Goal: Task Accomplishment & Management: Manage account settings

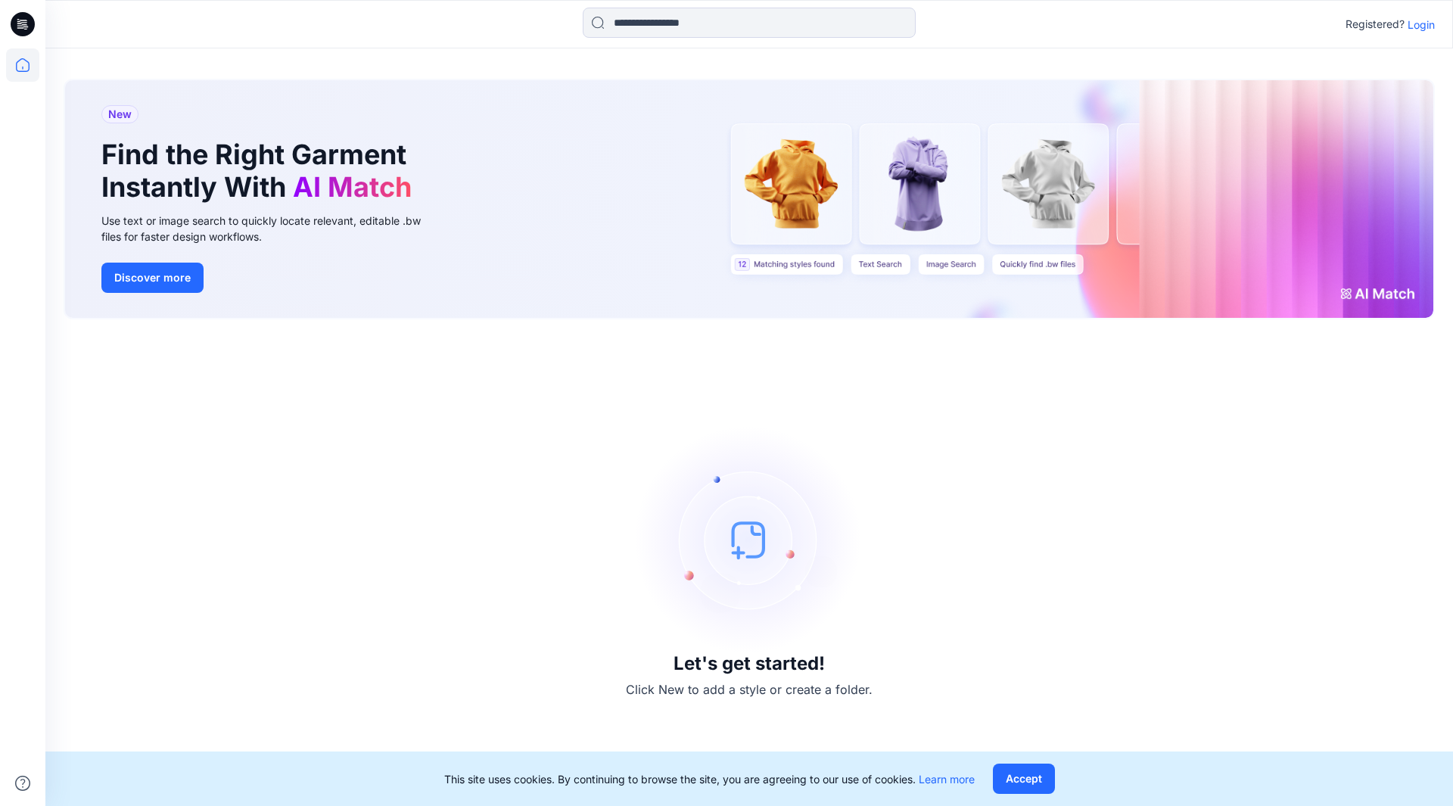
click at [1226, 435] on div "Let's get started! Click New to add a style or create a folder." at bounding box center [749, 562] width 1371 height 450
click at [1420, 21] on p "Login" at bounding box center [1420, 25] width 27 height 16
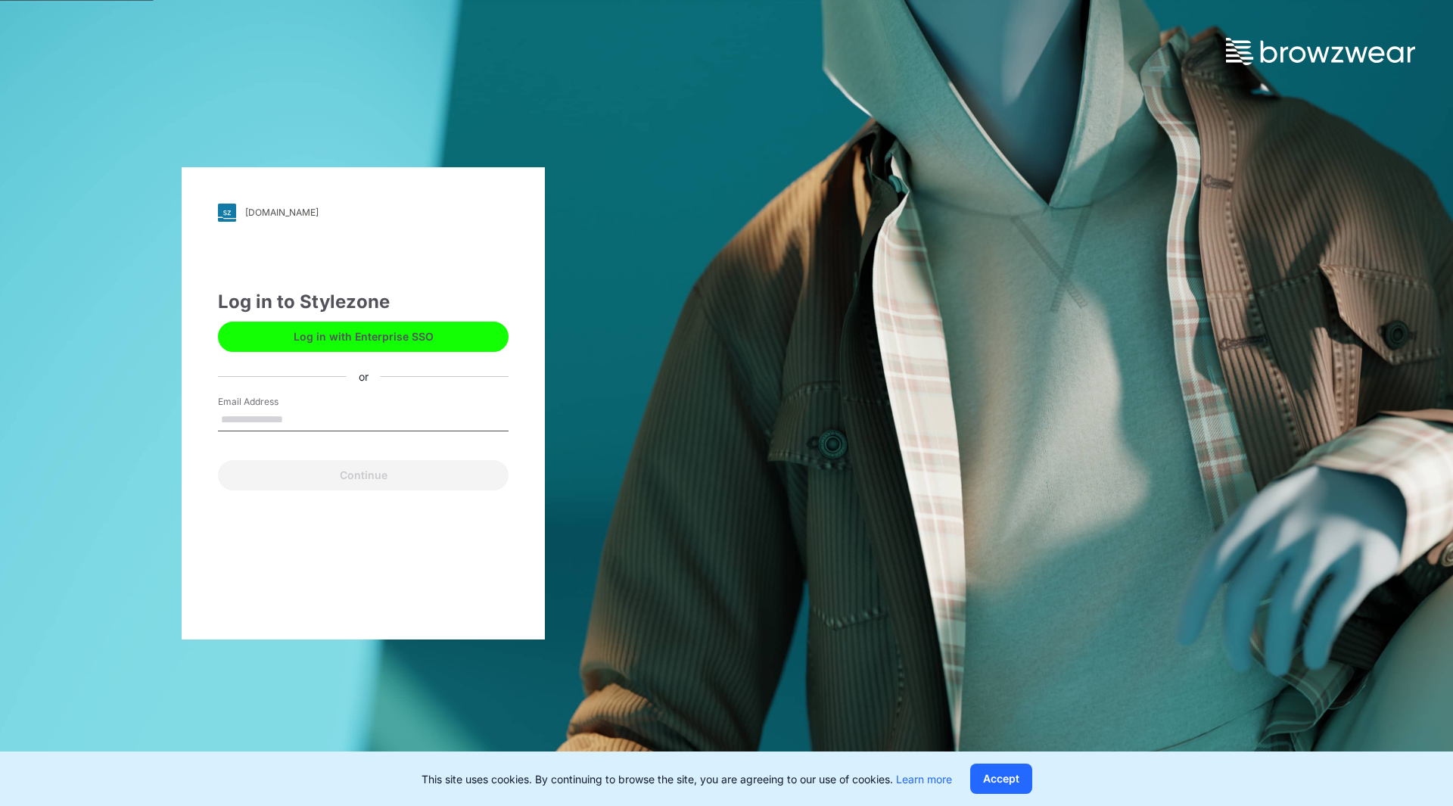
click at [268, 420] on input "Email Address" at bounding box center [363, 420] width 291 height 23
type input "**********"
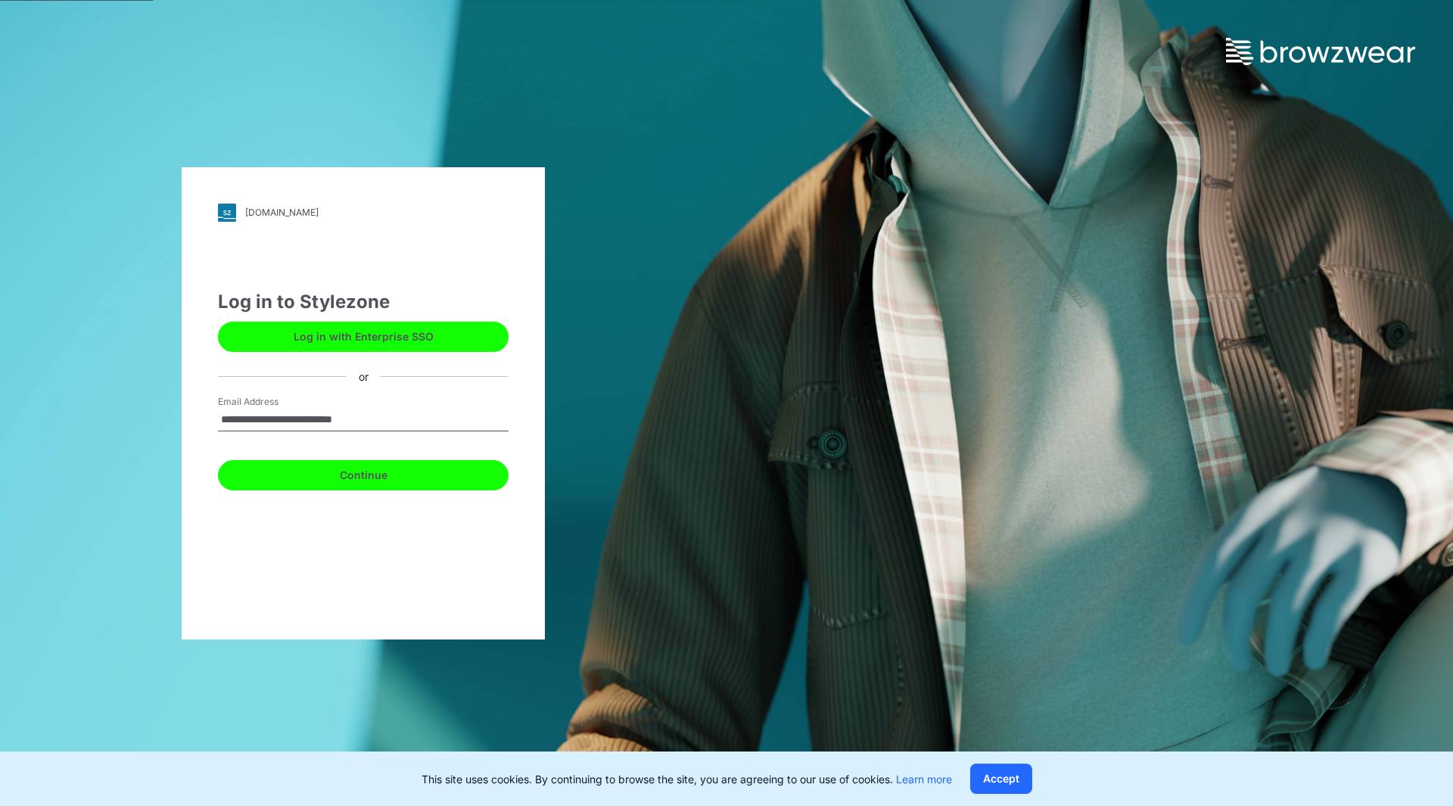
click at [362, 474] on button "Continue" at bounding box center [363, 475] width 291 height 30
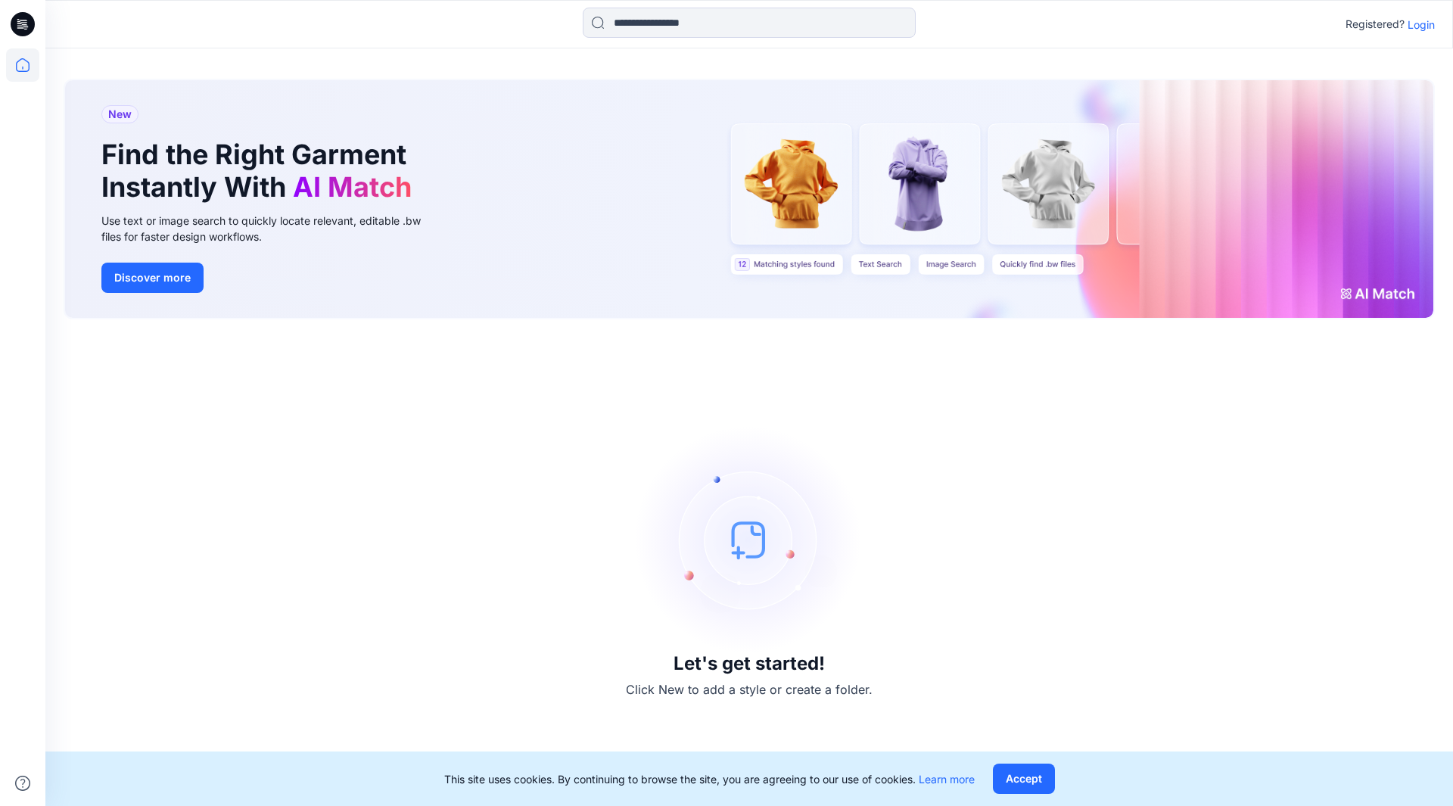
click at [1416, 23] on p "Login" at bounding box center [1420, 25] width 27 height 16
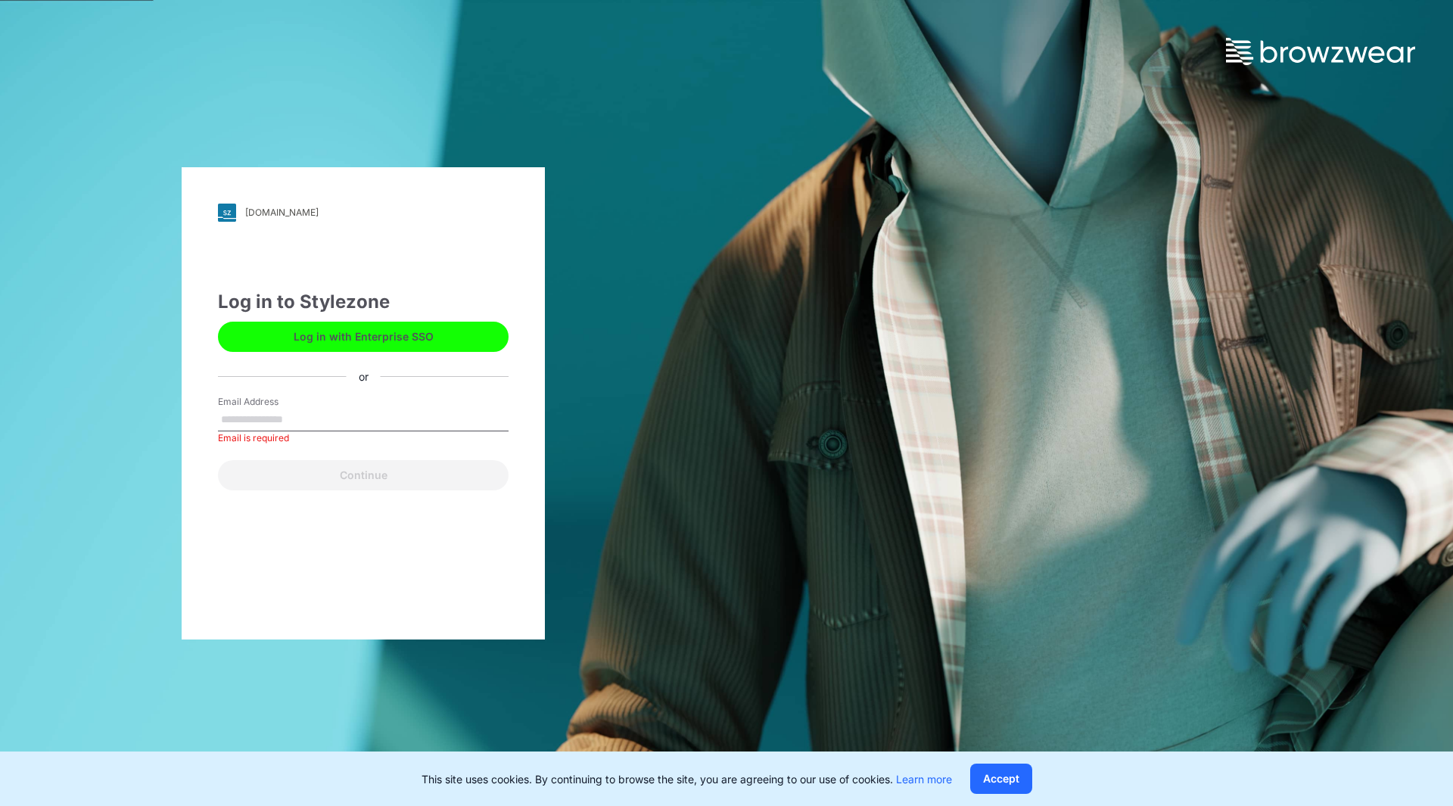
click at [328, 335] on button "Log in with Enterprise SSO" at bounding box center [363, 337] width 291 height 30
click at [248, 419] on input "Email Address" at bounding box center [363, 420] width 291 height 23
type input "**********"
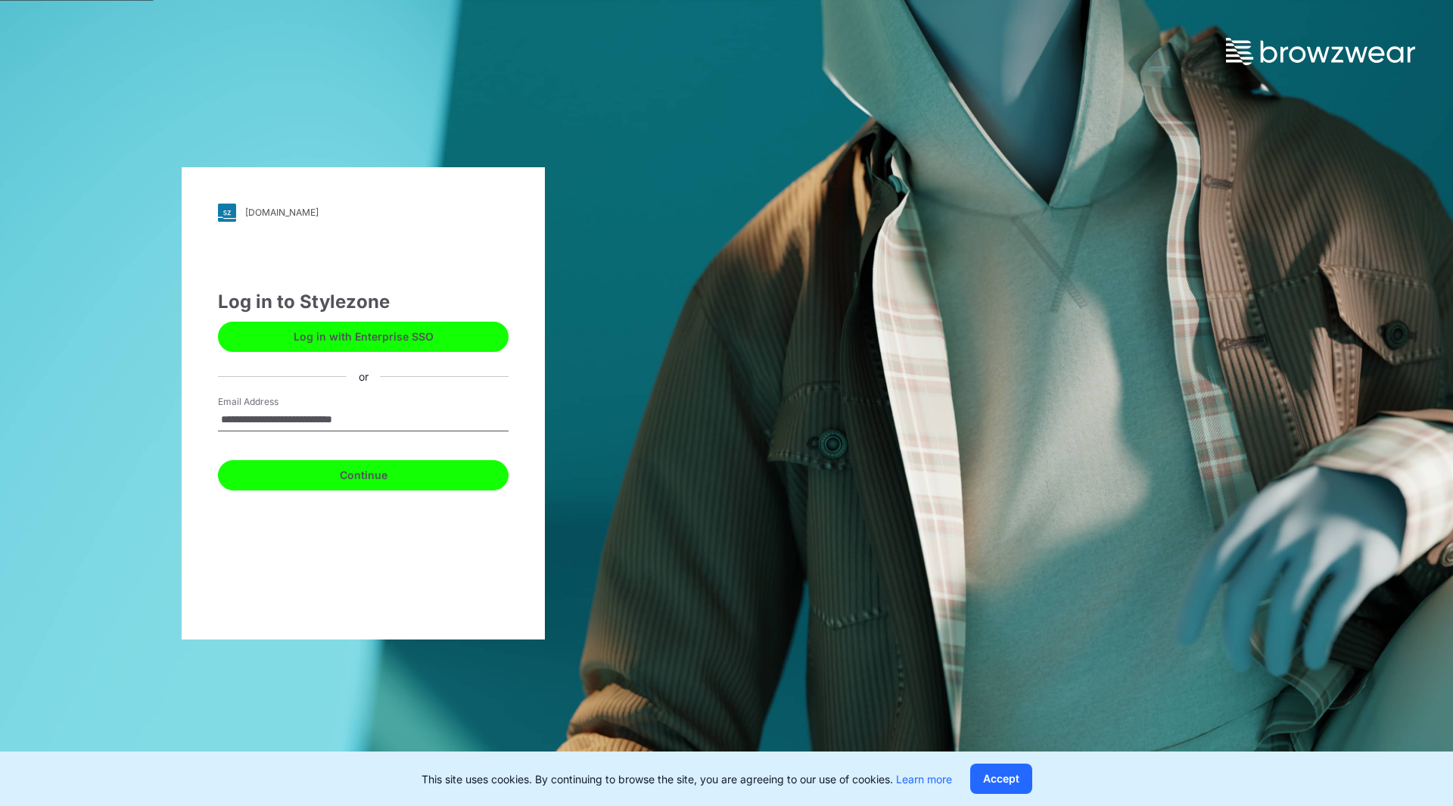
click at [367, 477] on button "Continue" at bounding box center [363, 475] width 291 height 30
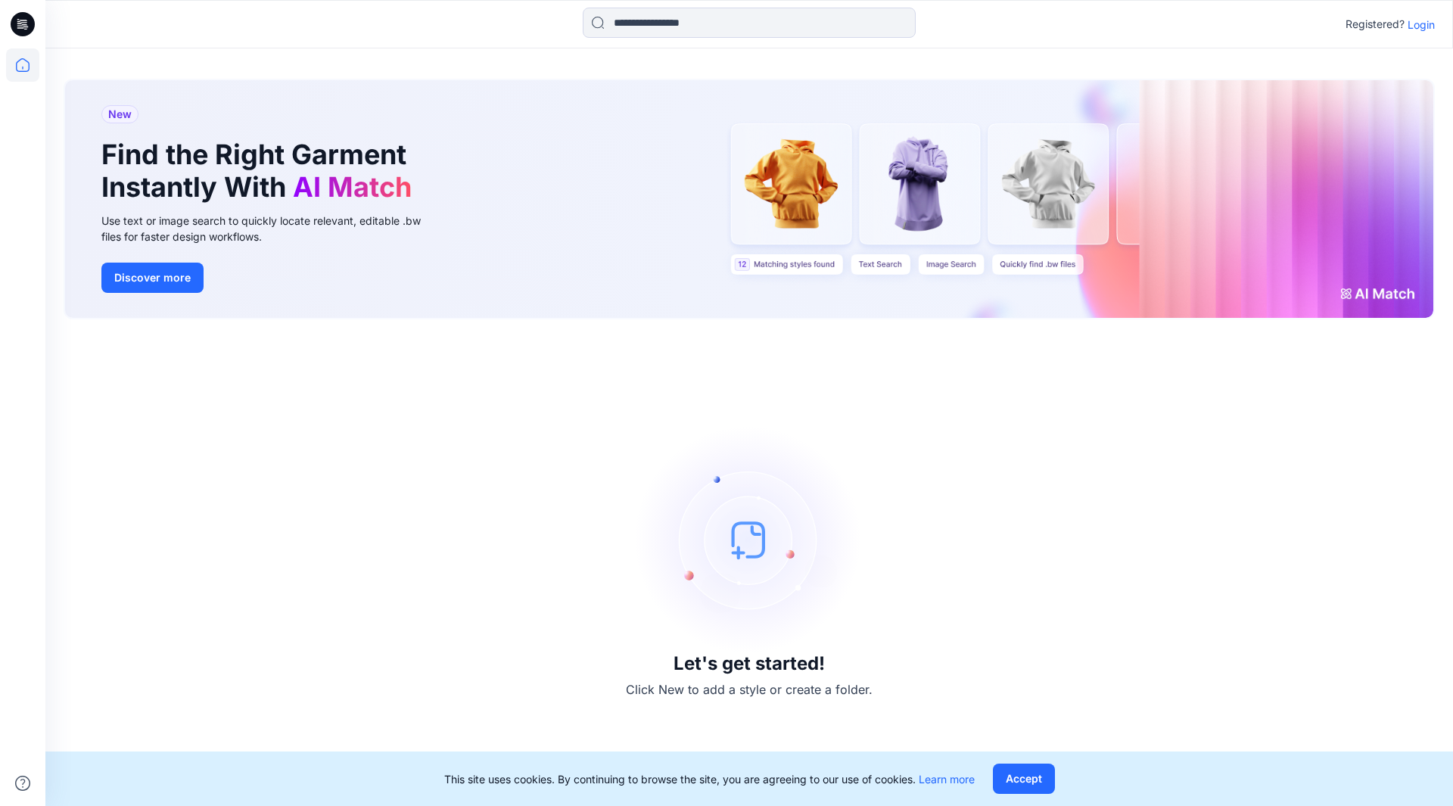
click at [795, 200] on div "New Find the Right Garment Instantly With AI Match Use text or image search to …" at bounding box center [749, 199] width 1368 height 238
click at [1028, 770] on button "Accept" at bounding box center [1024, 778] width 62 height 30
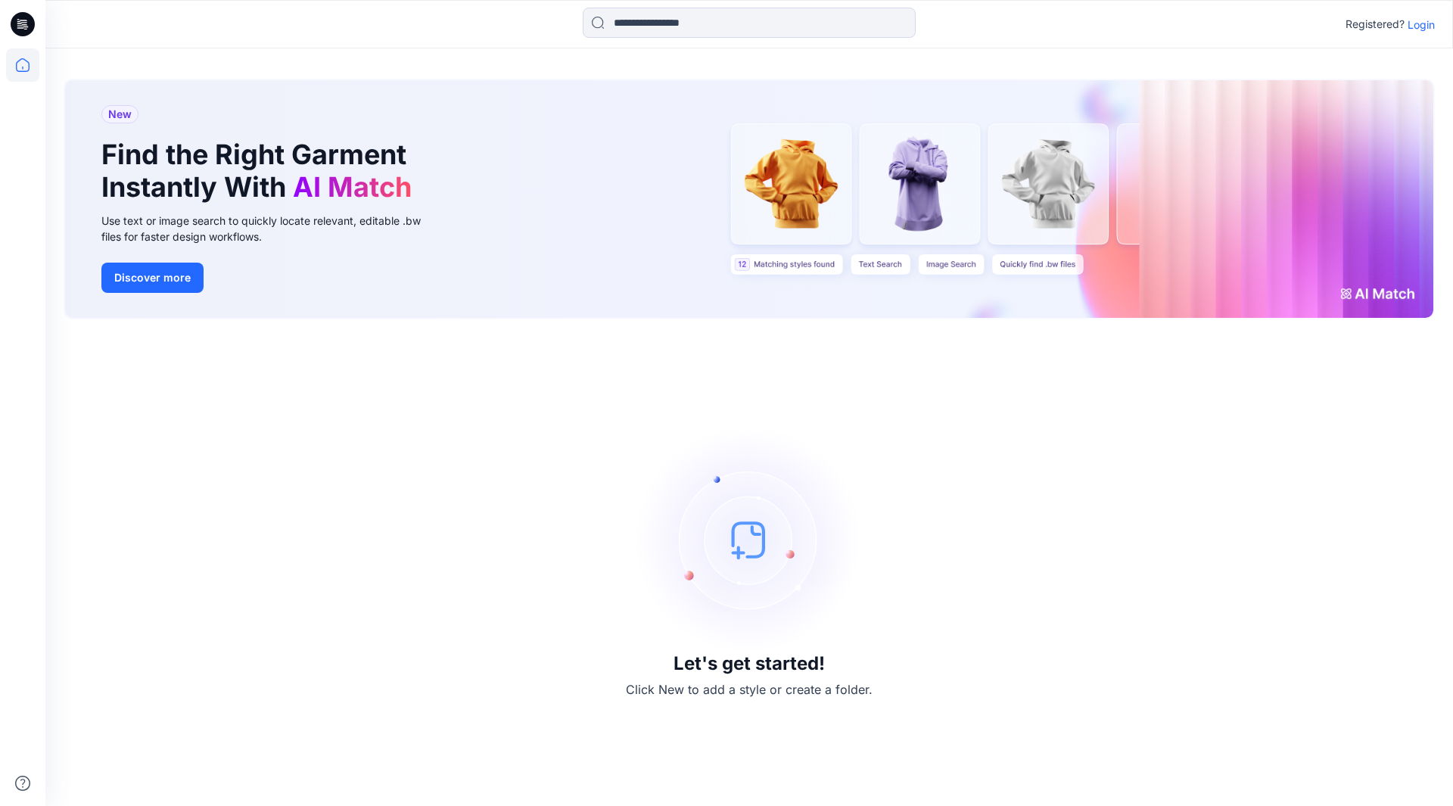
click at [735, 664] on h3 "Let's get started!" at bounding box center [748, 663] width 151 height 21
click at [775, 700] on div "Let's get started! Click New to add a style or create a folder." at bounding box center [749, 562] width 1371 height 450
click at [789, 692] on p "Click New to add a style or create a folder." at bounding box center [749, 689] width 247 height 18
click at [152, 281] on button "Discover more" at bounding box center [152, 278] width 102 height 30
click at [1425, 20] on p "Login" at bounding box center [1420, 25] width 27 height 16
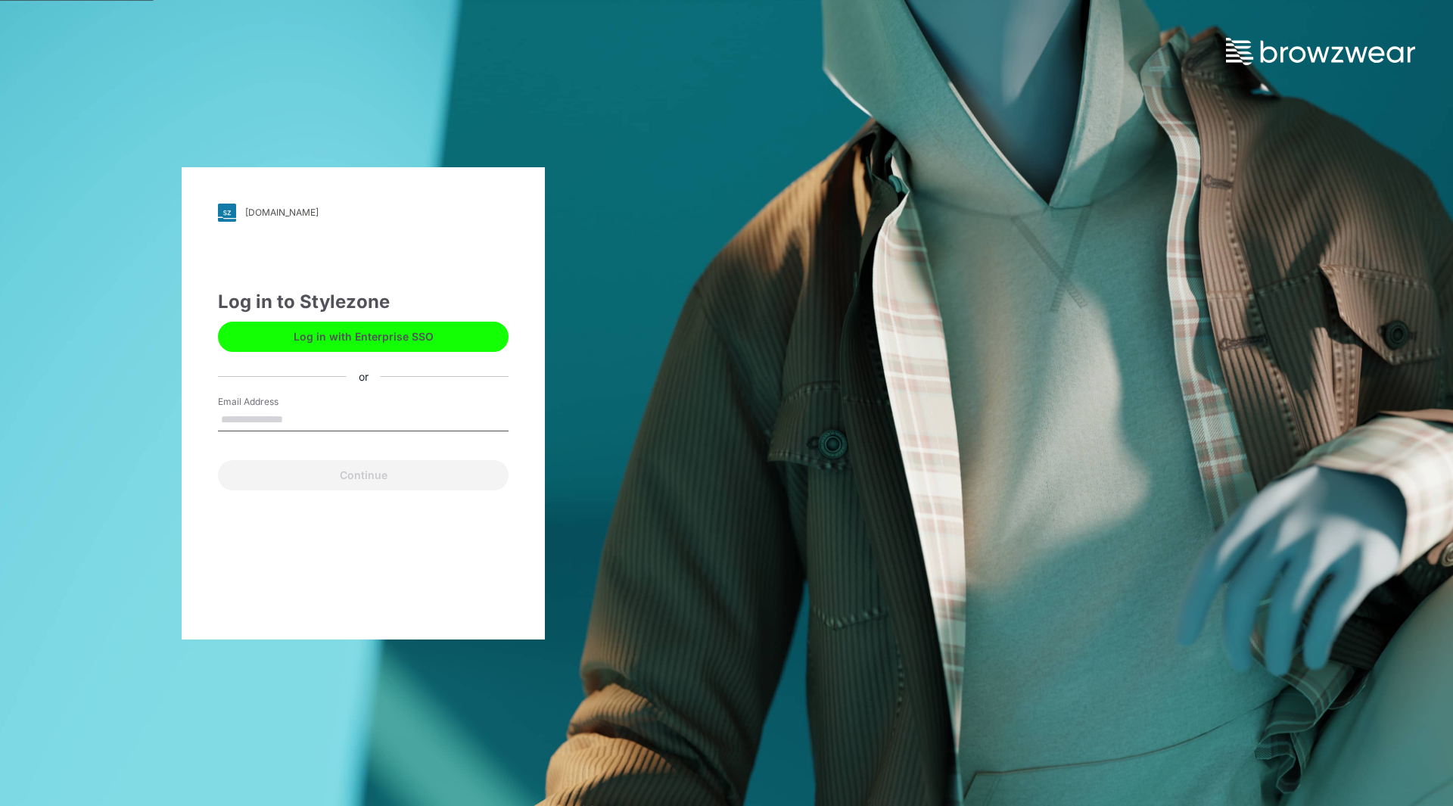
click at [266, 419] on input "Email Address" at bounding box center [363, 420] width 291 height 23
type input "**********"
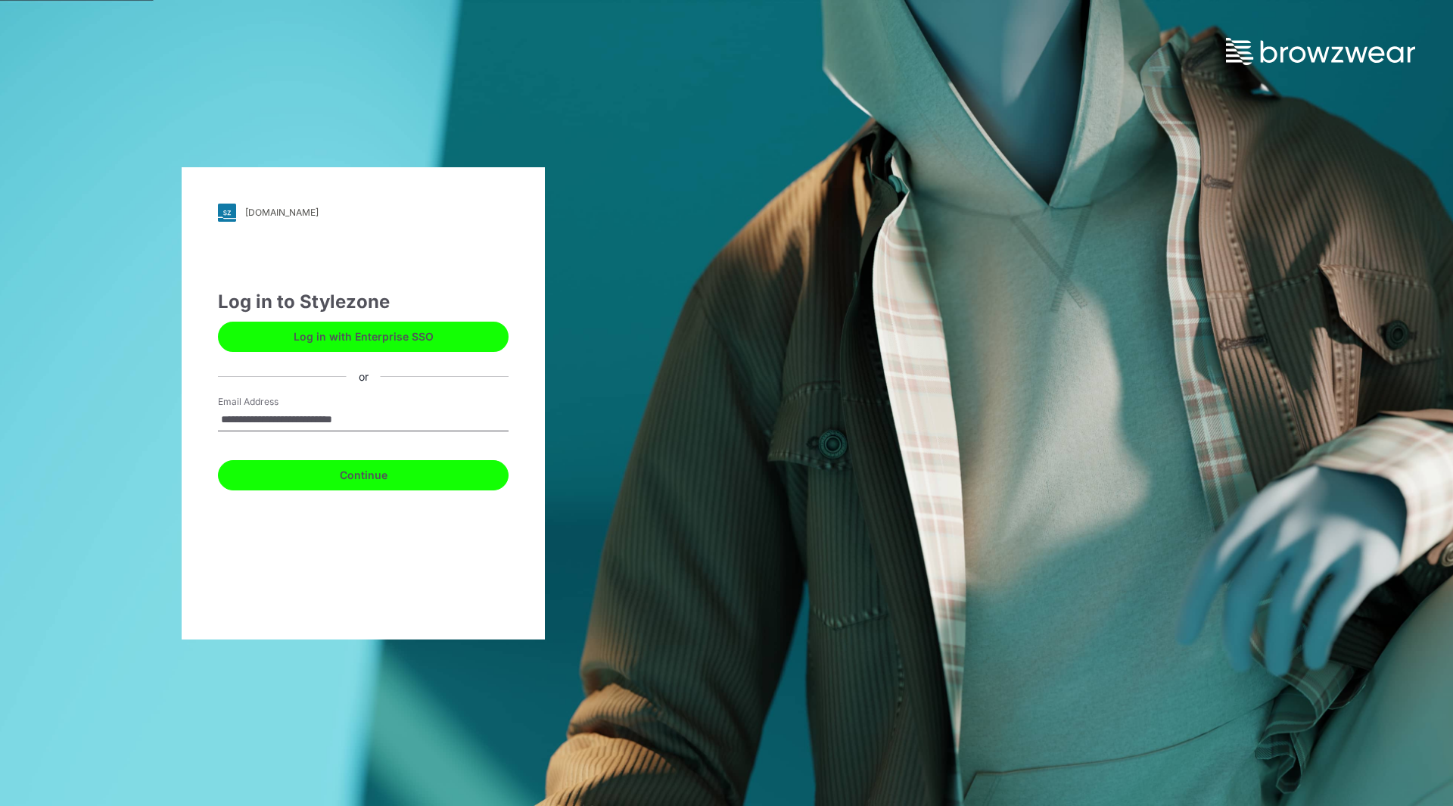
click at [361, 471] on button "Continue" at bounding box center [363, 475] width 291 height 30
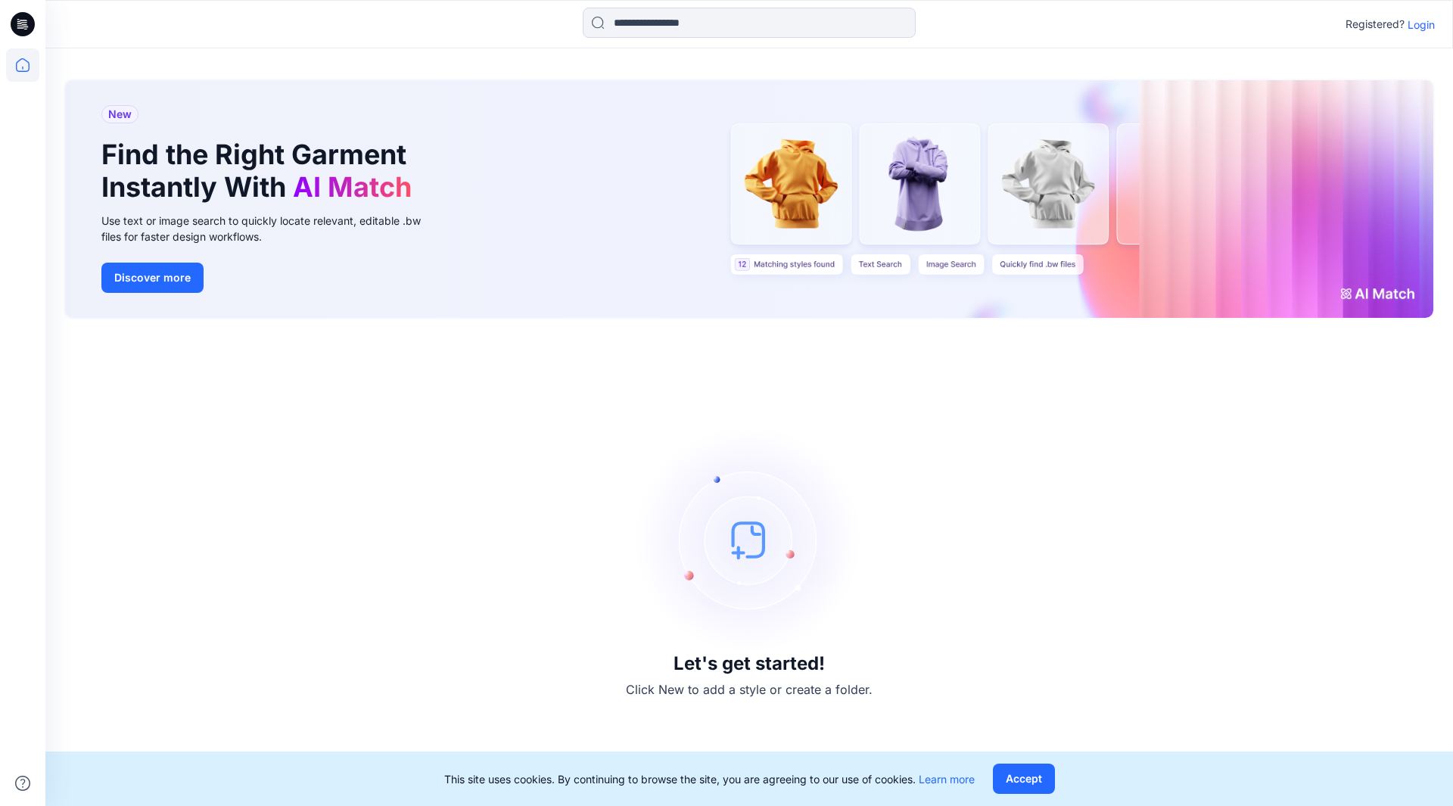
click at [1021, 778] on button "Accept" at bounding box center [1024, 778] width 62 height 30
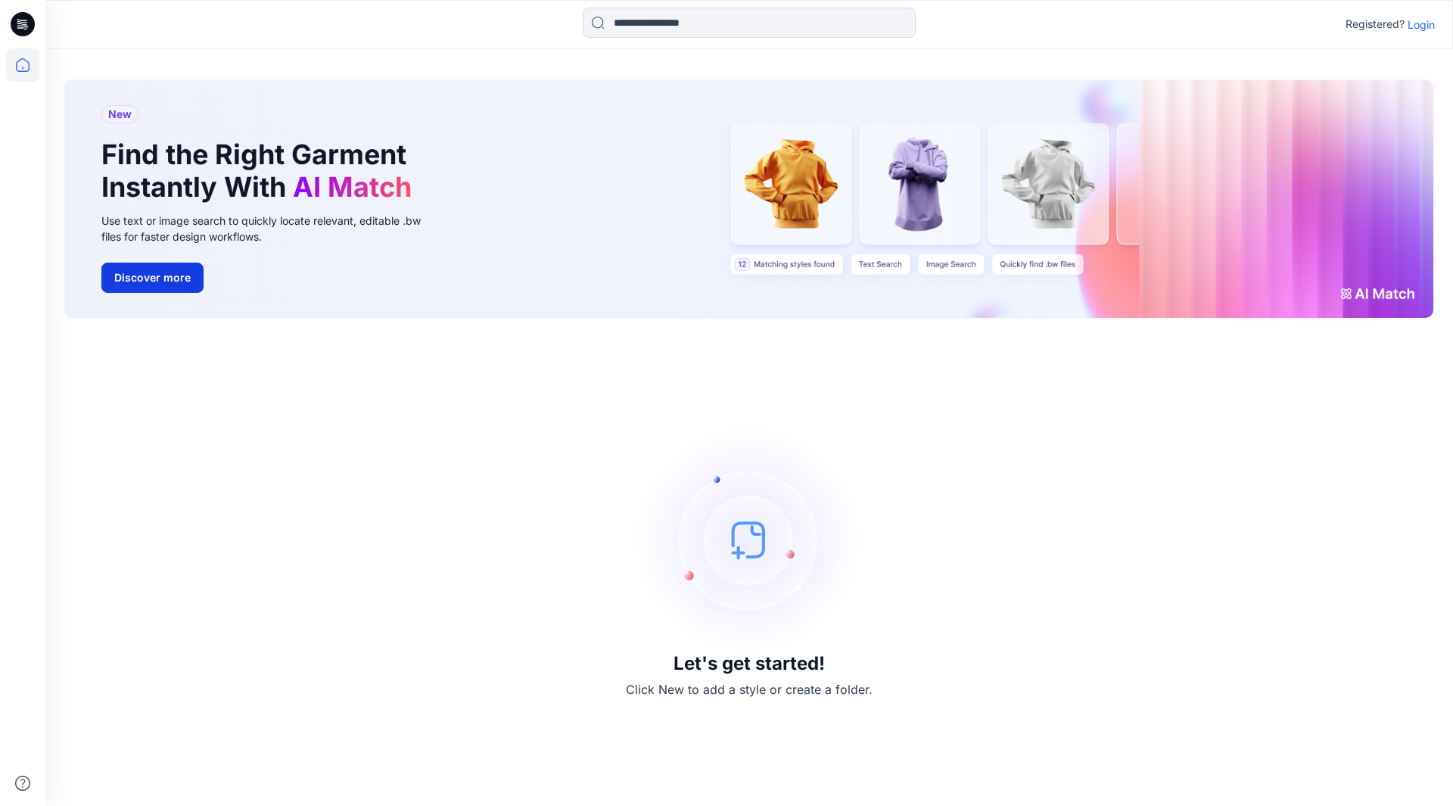
click at [144, 276] on button "Discover more" at bounding box center [152, 278] width 102 height 30
click at [786, 197] on div "New Find the Right Garment Instantly With AI Match Use text or image search to …" at bounding box center [749, 199] width 1368 height 238
click at [797, 263] on div "New Find the Right Garment Instantly With AI Match Use text or image search to …" at bounding box center [749, 199] width 1368 height 238
click at [794, 269] on div "New Find the Right Garment Instantly With AI Match Use text or image search to …" at bounding box center [749, 199] width 1368 height 238
click at [797, 196] on div "New Find the Right Garment Instantly With AI Match Use text or image search to …" at bounding box center [749, 199] width 1368 height 238
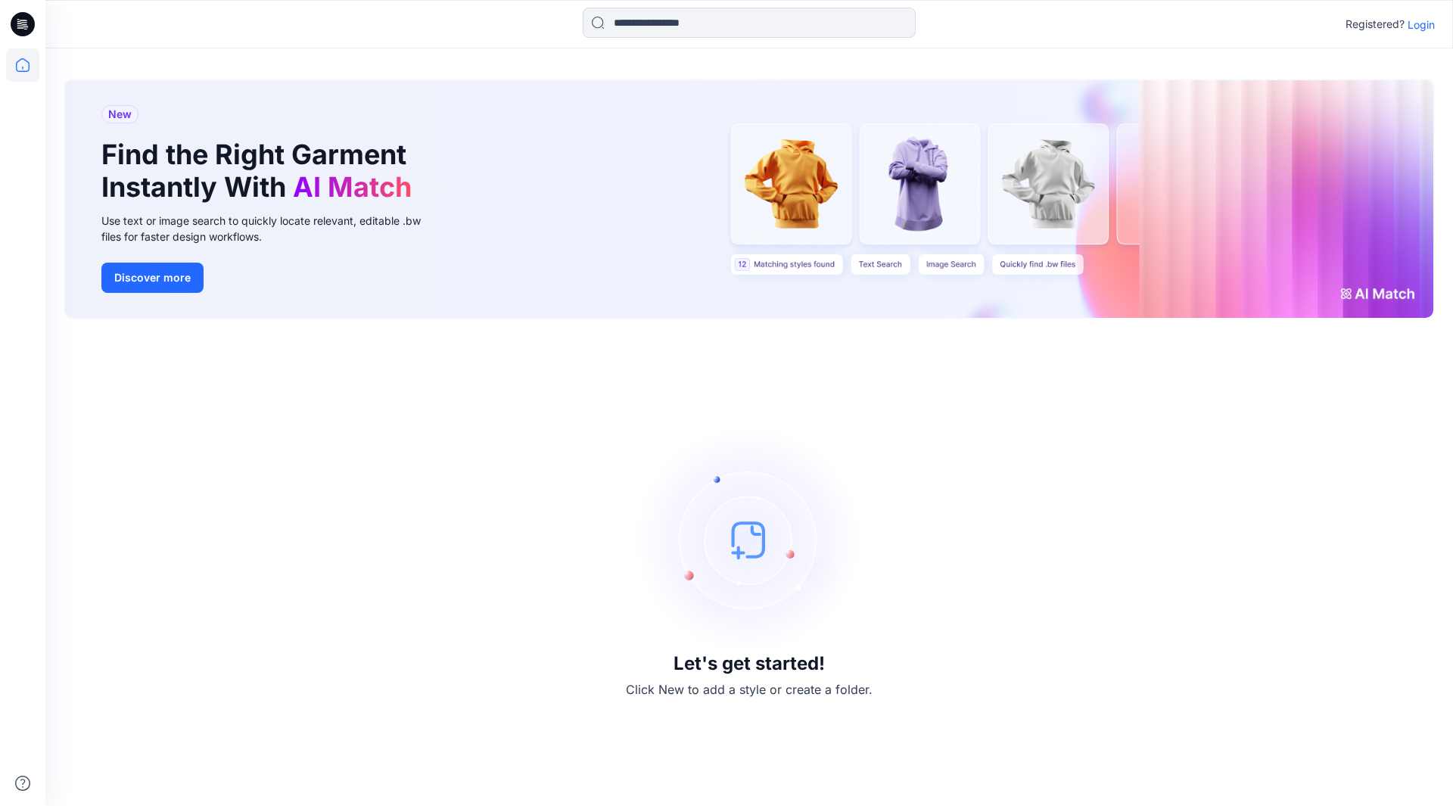
click at [797, 196] on div "New Find the Right Garment Instantly With AI Match Use text or image search to …" at bounding box center [749, 199] width 1368 height 238
click at [795, 248] on div "New Find the Right Garment Instantly With AI Match Use text or image search to …" at bounding box center [749, 199] width 1368 height 238
click at [793, 189] on div "New Find the Right Garment Instantly With AI Match Use text or image search to …" at bounding box center [749, 199] width 1368 height 238
click at [160, 275] on button "Discover more" at bounding box center [152, 278] width 102 height 30
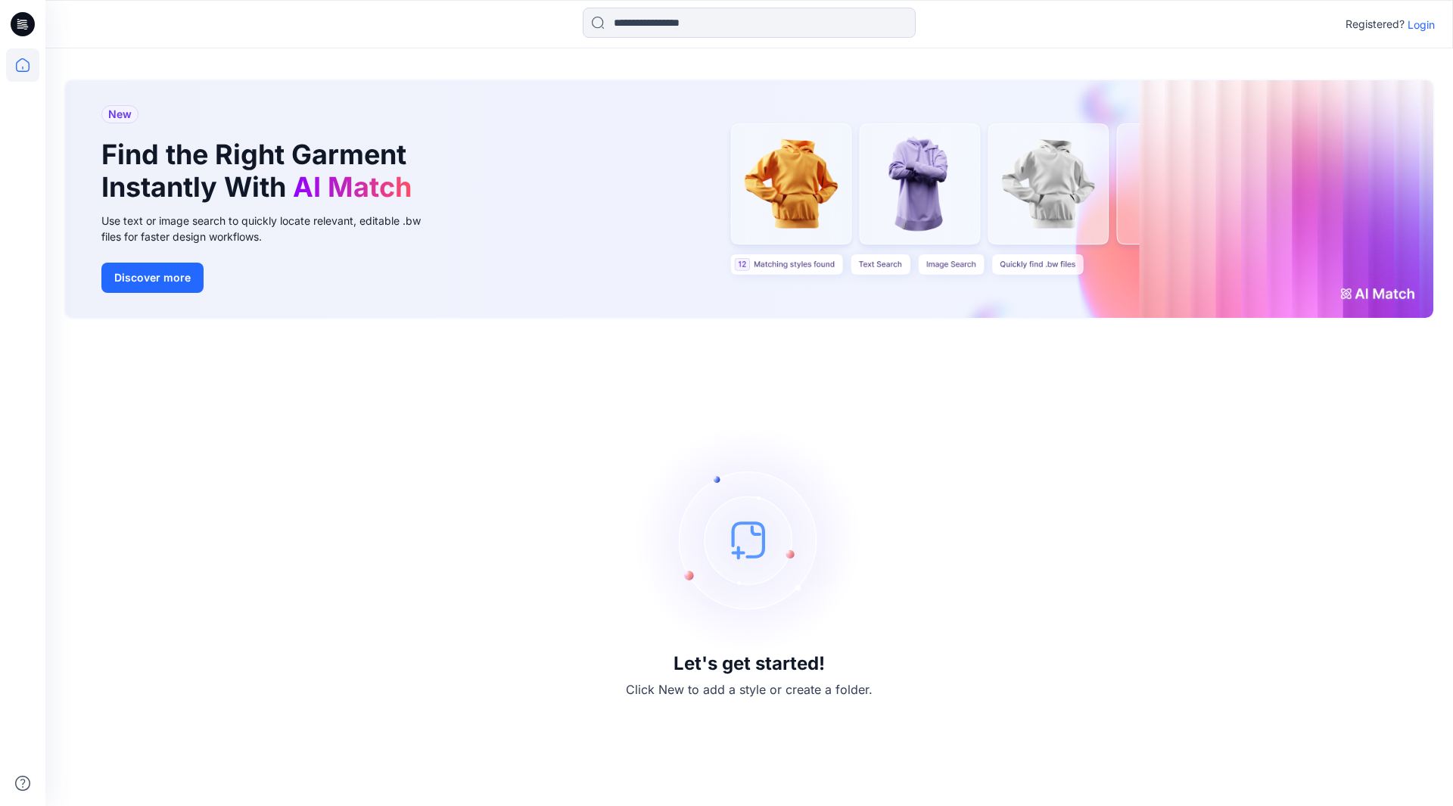
click at [1363, 21] on p "Registered?" at bounding box center [1374, 24] width 59 height 18
click at [1426, 20] on p "Login" at bounding box center [1420, 25] width 27 height 16
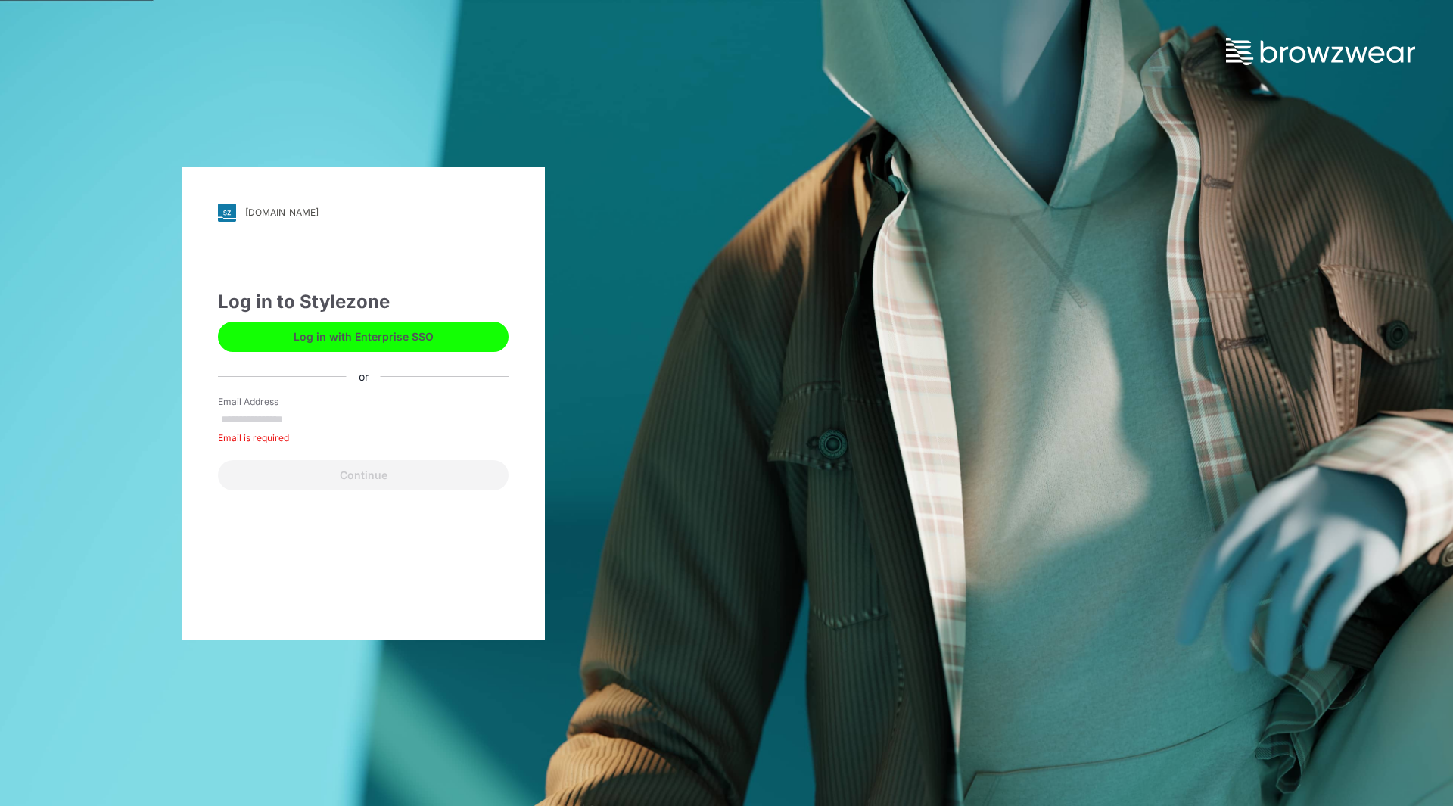
click at [854, 325] on div "wittgroup.stylezone.com Loading... Log in to Stylezone Log in with Enterprise S…" at bounding box center [726, 403] width 1453 height 806
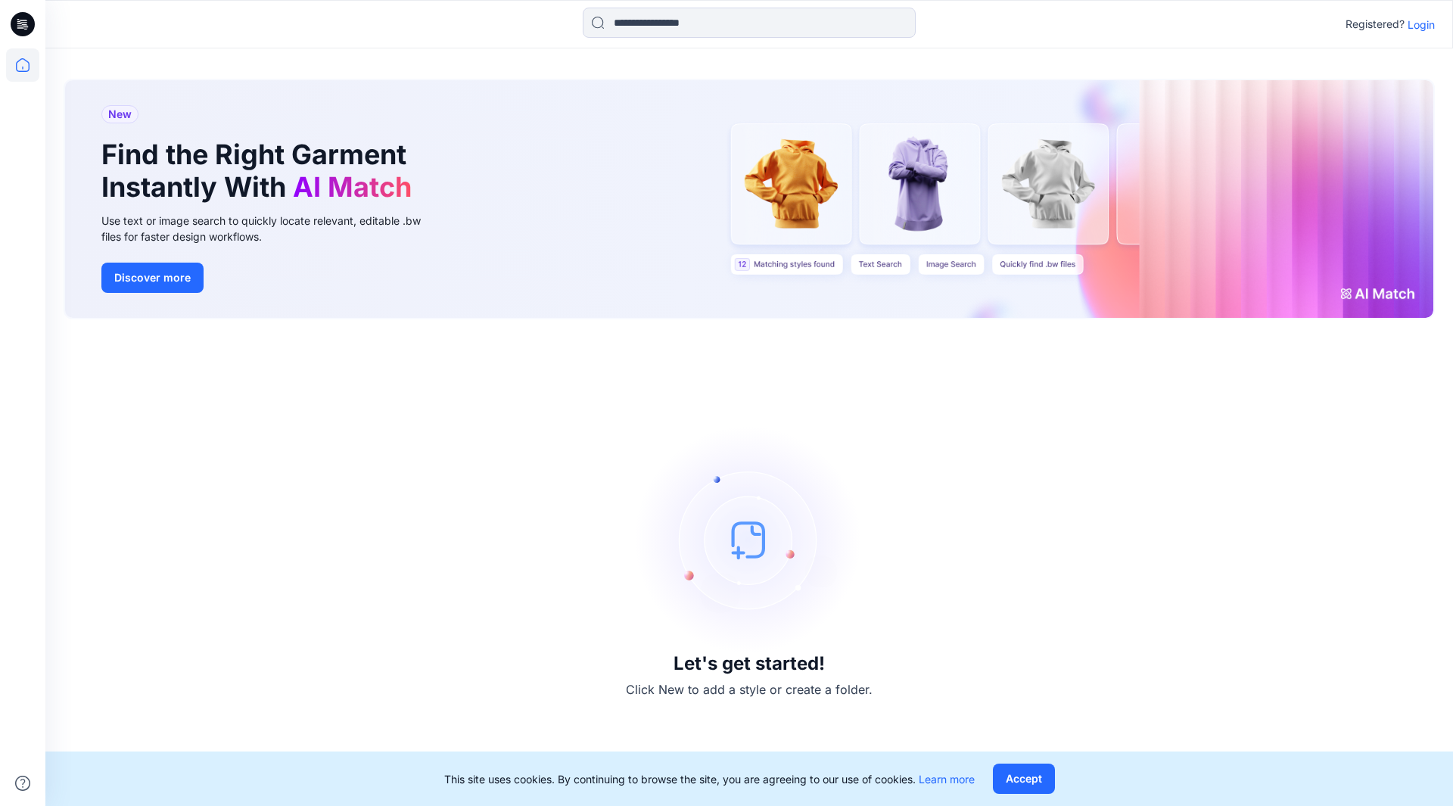
click at [1419, 23] on p "Login" at bounding box center [1420, 25] width 27 height 16
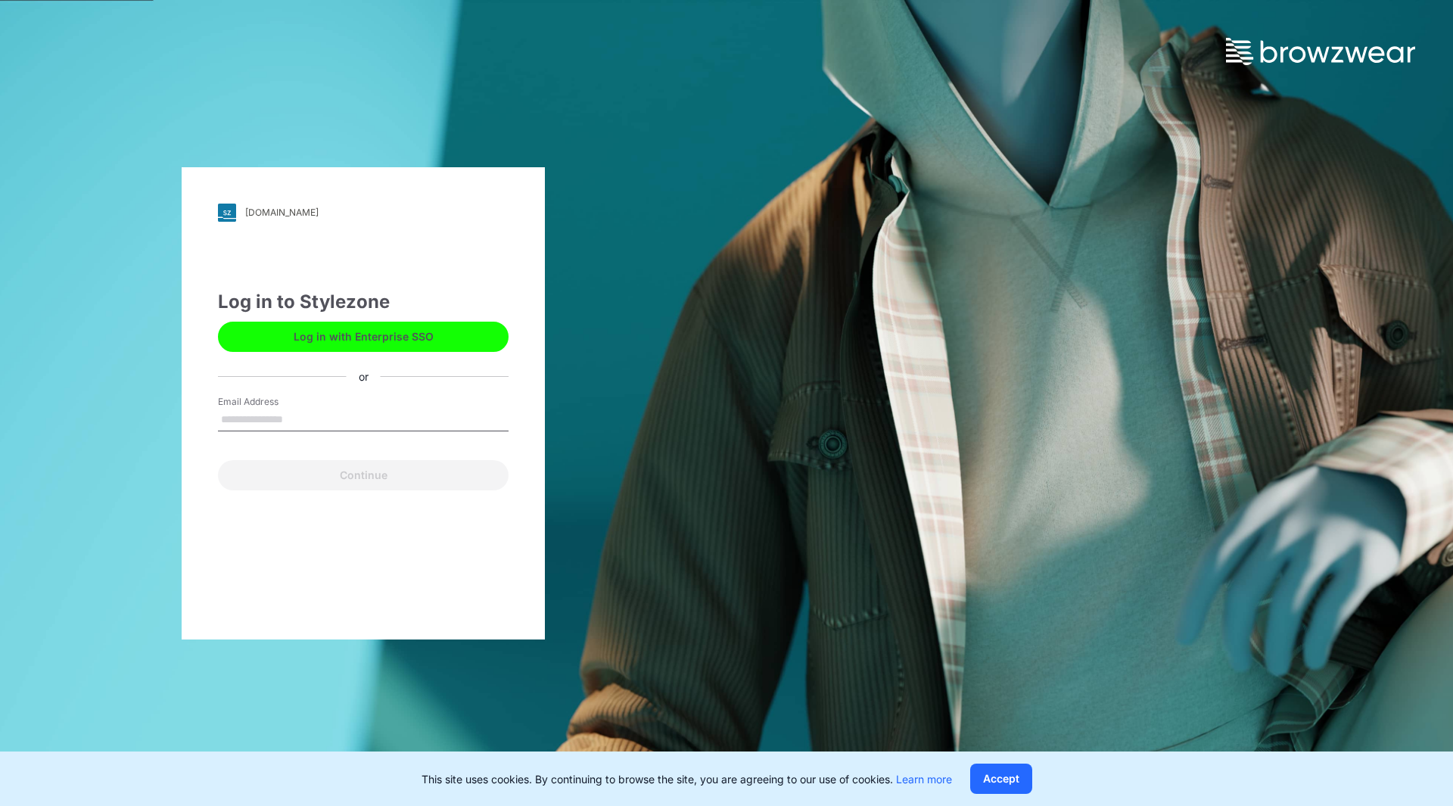
click at [289, 416] on input "Email Address" at bounding box center [363, 420] width 291 height 23
type input "**********"
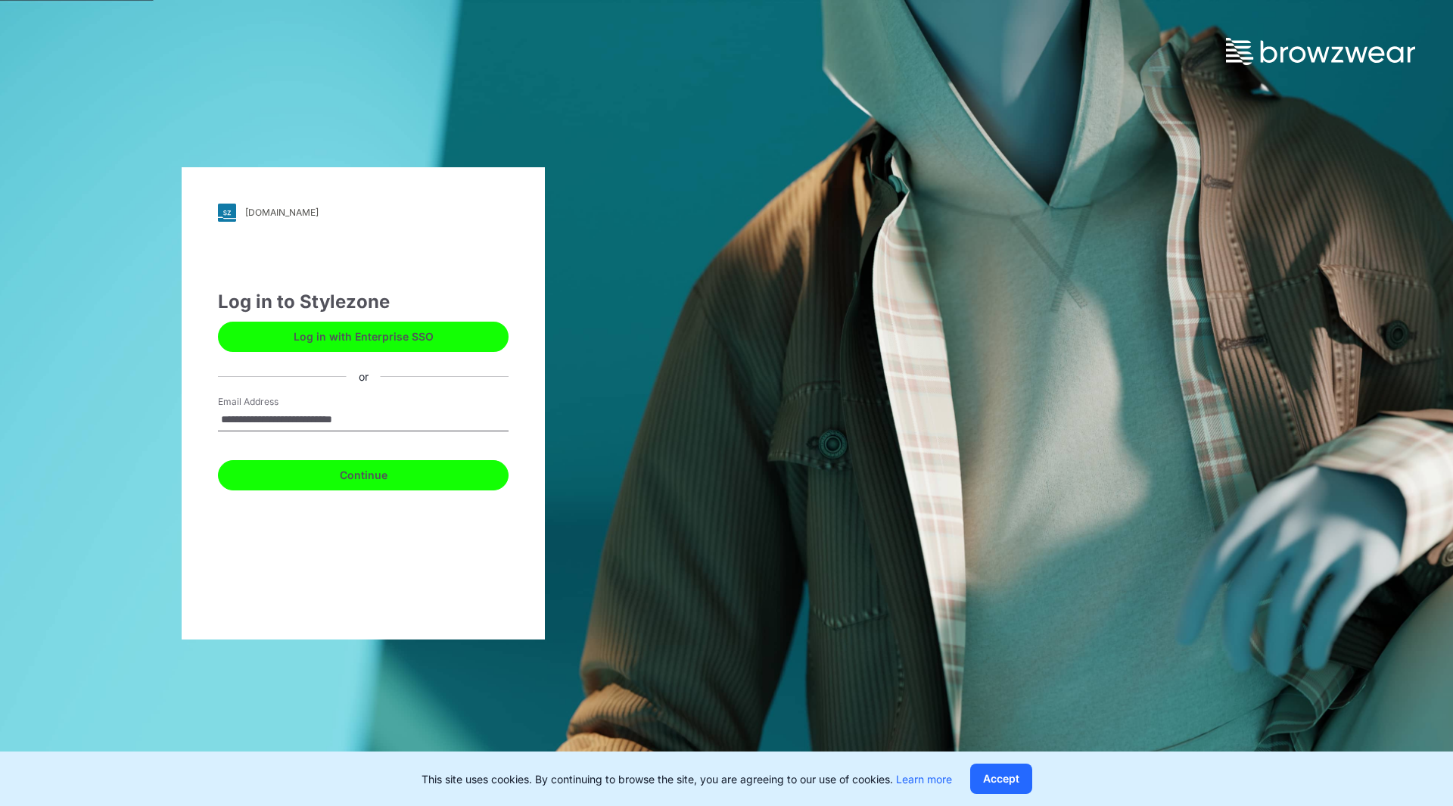
click at [373, 472] on button "Continue" at bounding box center [363, 475] width 291 height 30
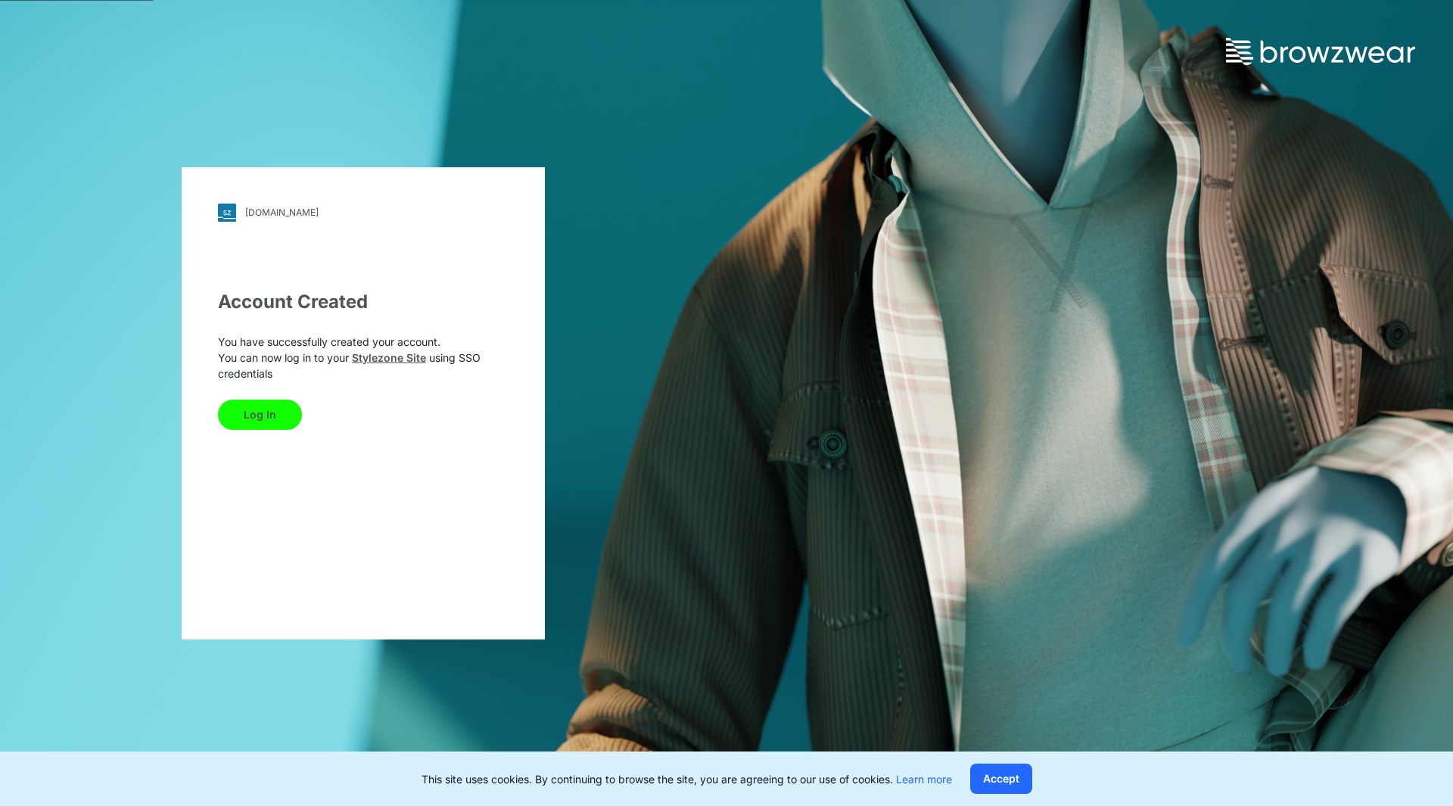
click at [264, 414] on button "Log In" at bounding box center [260, 414] width 84 height 30
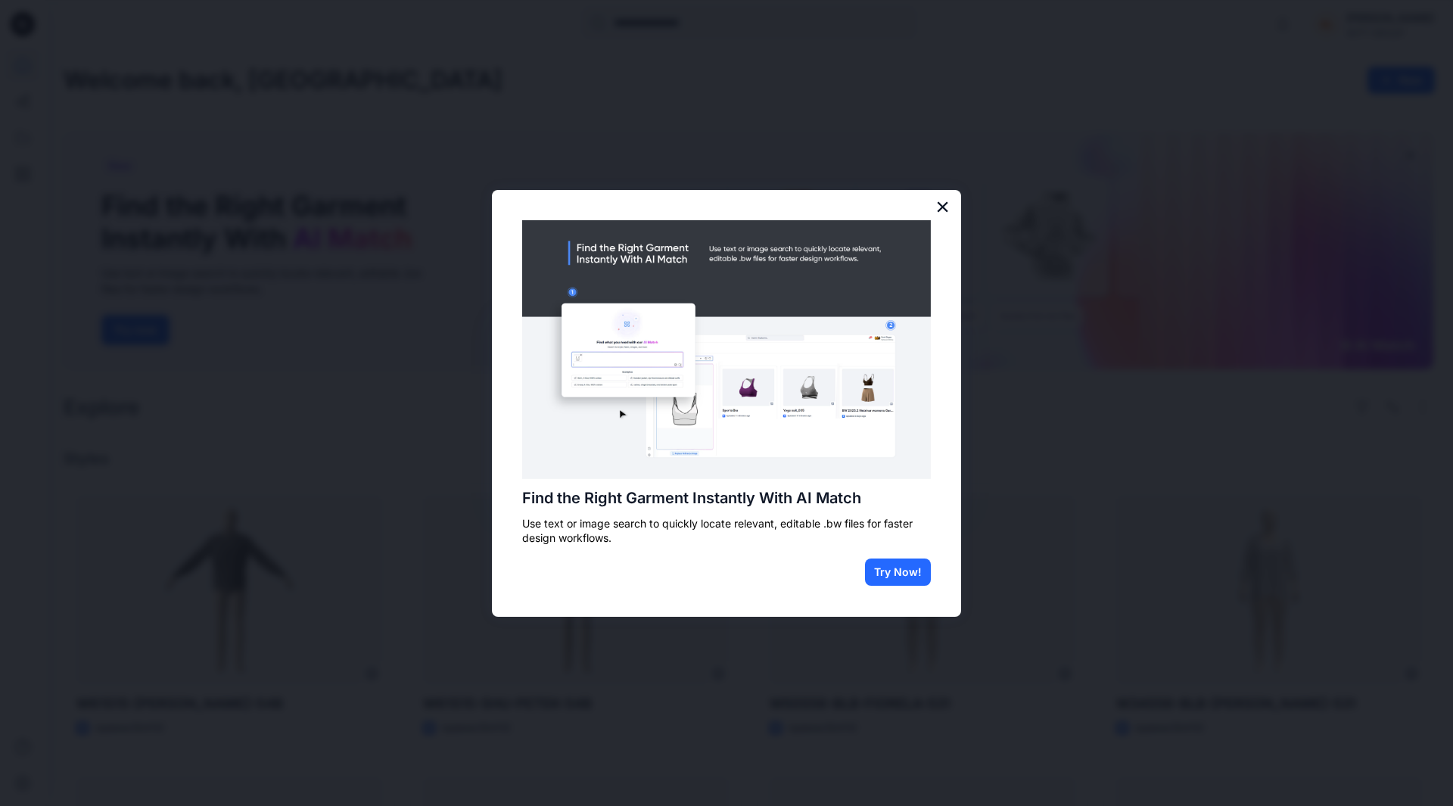
click at [945, 207] on button "×" at bounding box center [942, 206] width 14 height 24
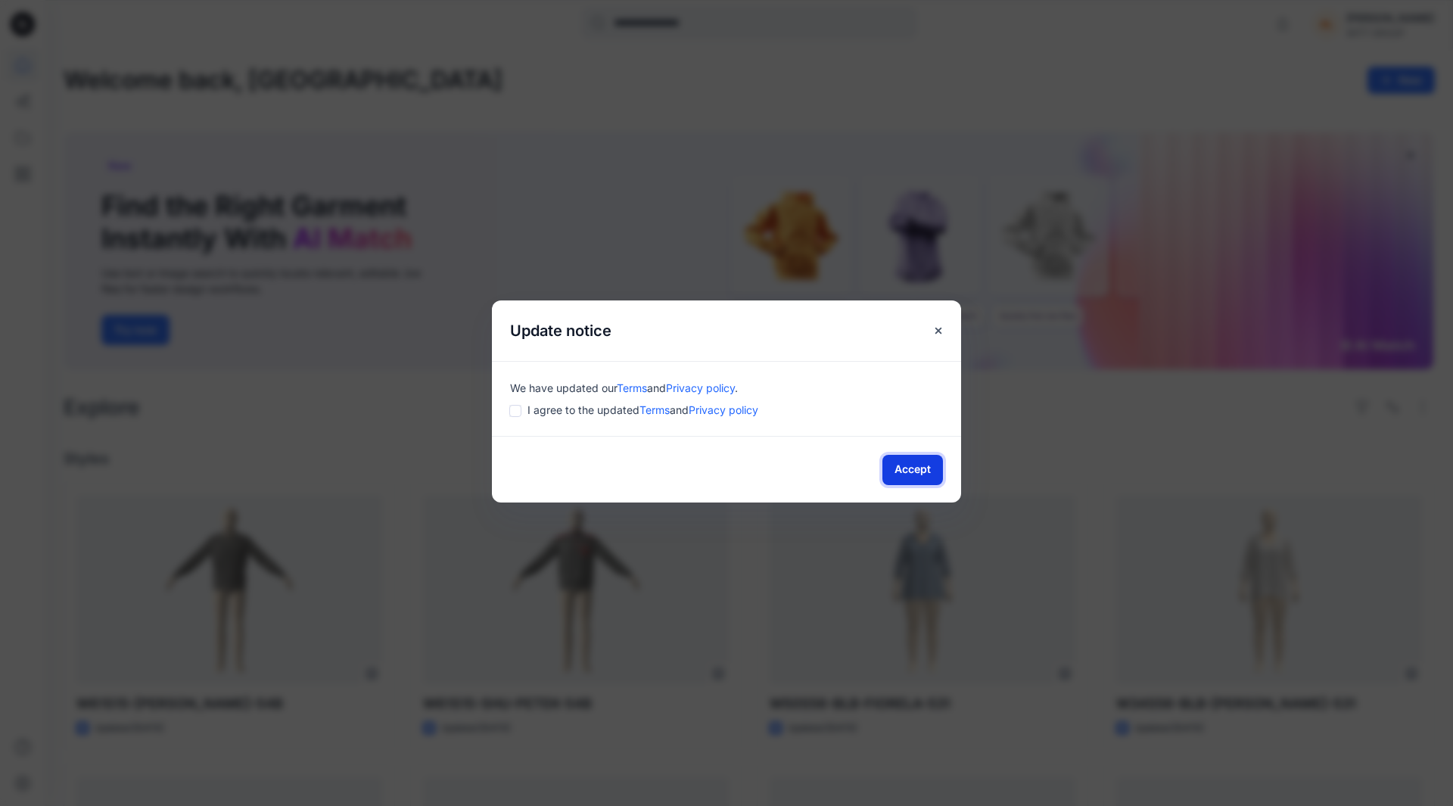
click at [912, 471] on button "Accept" at bounding box center [912, 470] width 61 height 30
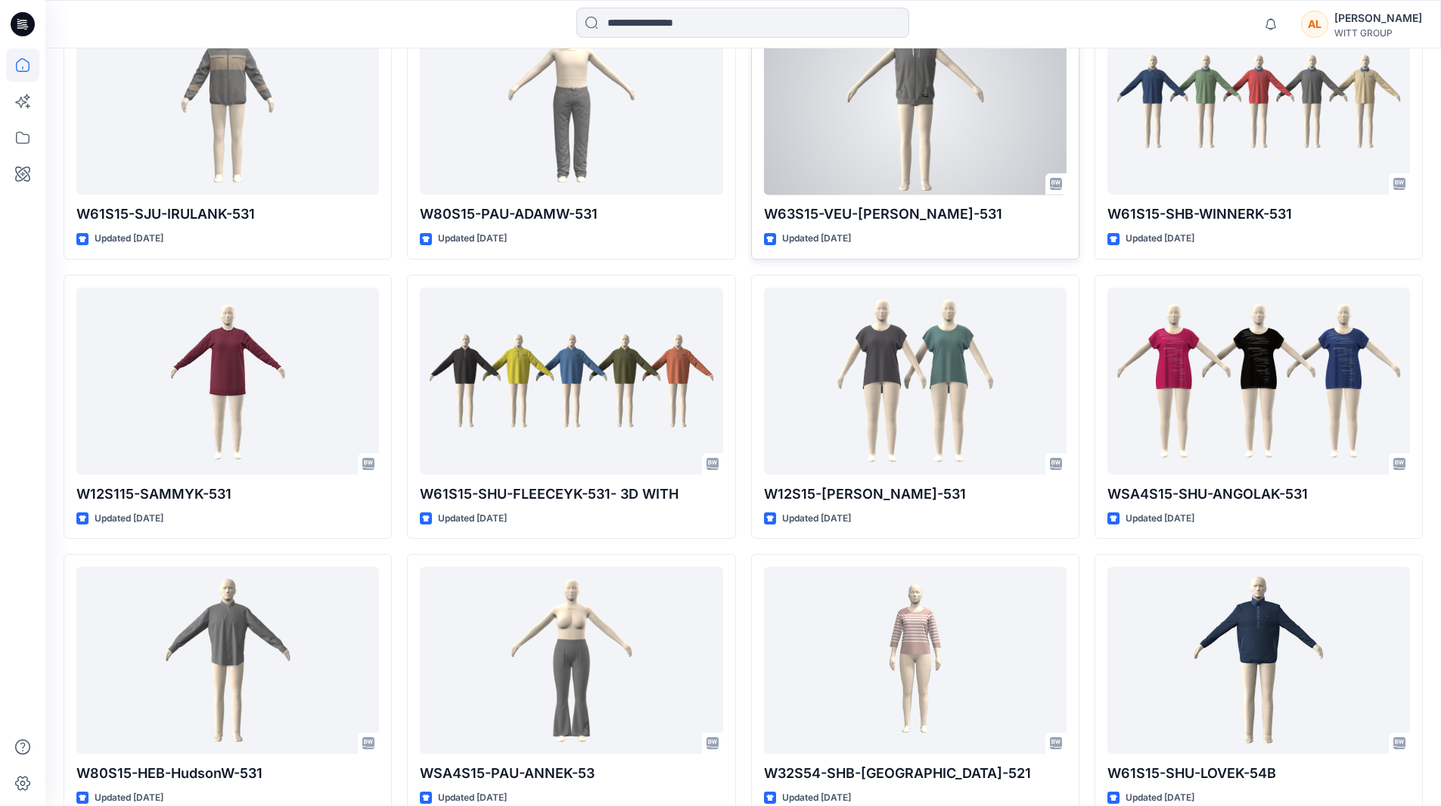
scroll to position [2165, 0]
